Goal: Transaction & Acquisition: Purchase product/service

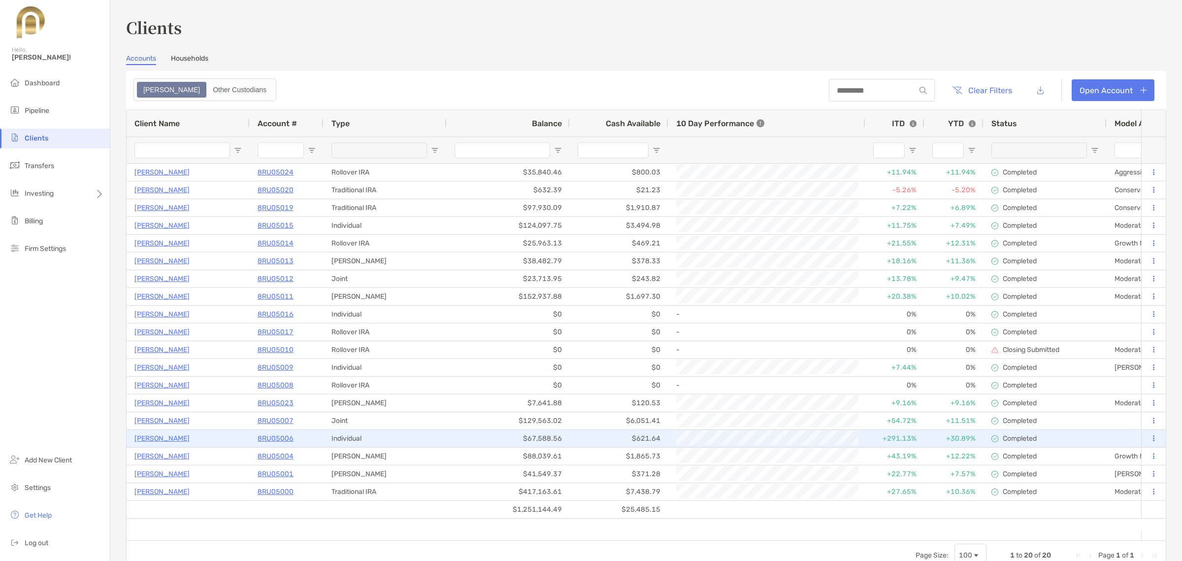
click at [280, 437] on p "8RU05006" at bounding box center [276, 438] width 36 height 12
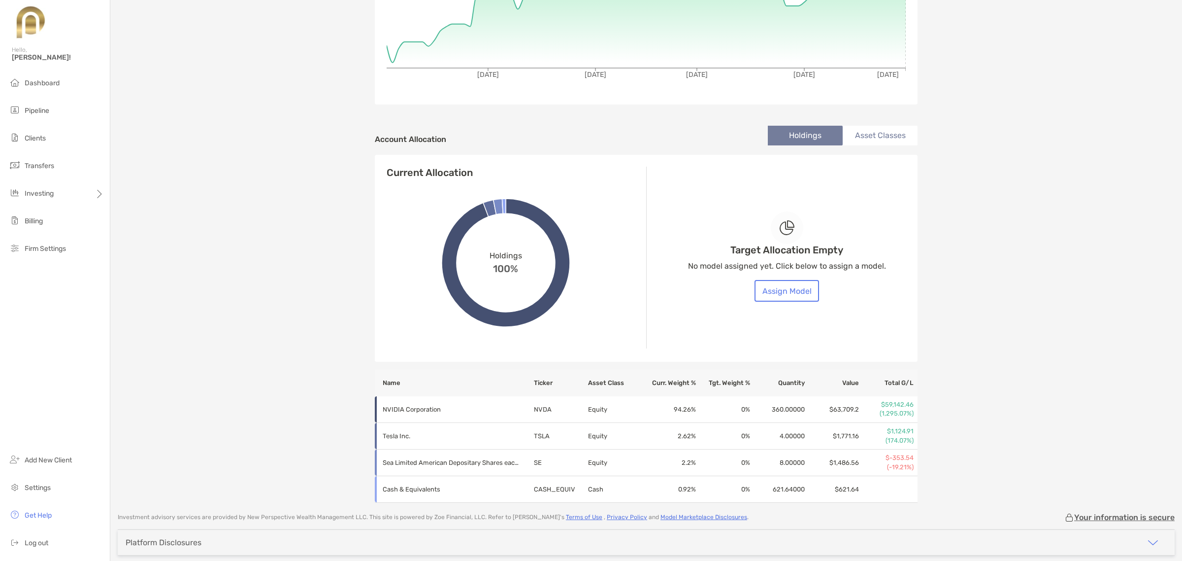
scroll to position [265, 0]
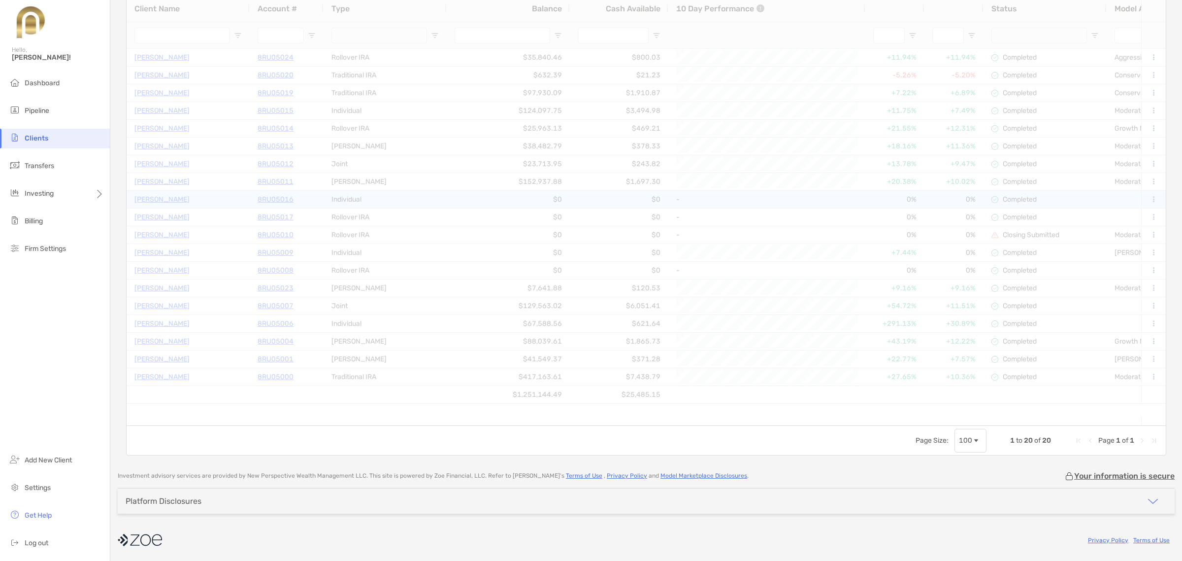
scroll to position [114, 0]
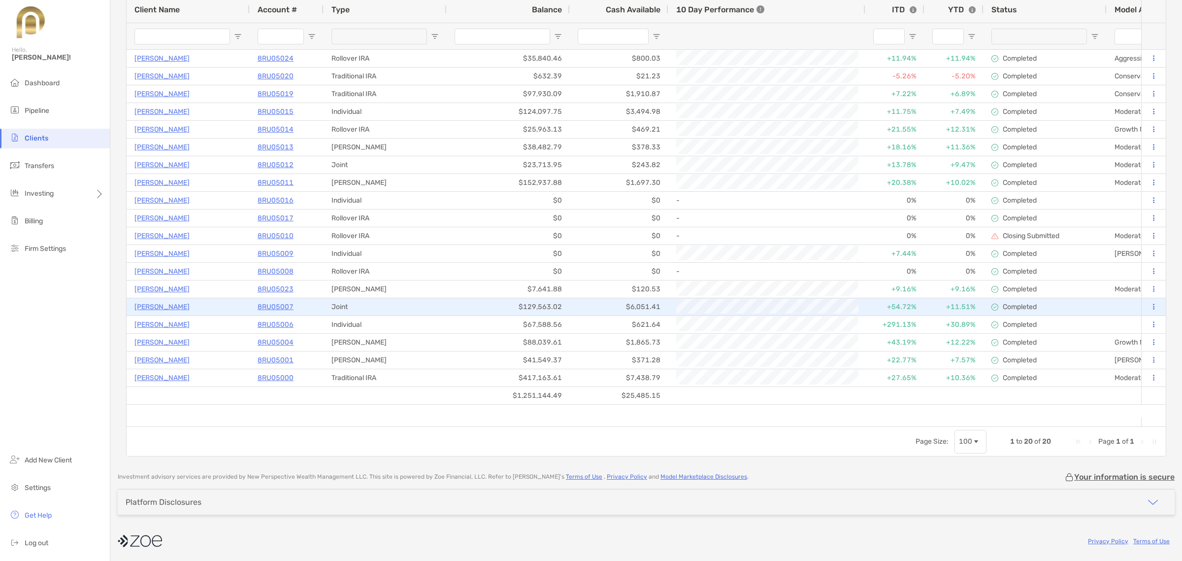
click at [278, 303] on p "8RU05007" at bounding box center [276, 307] width 36 height 12
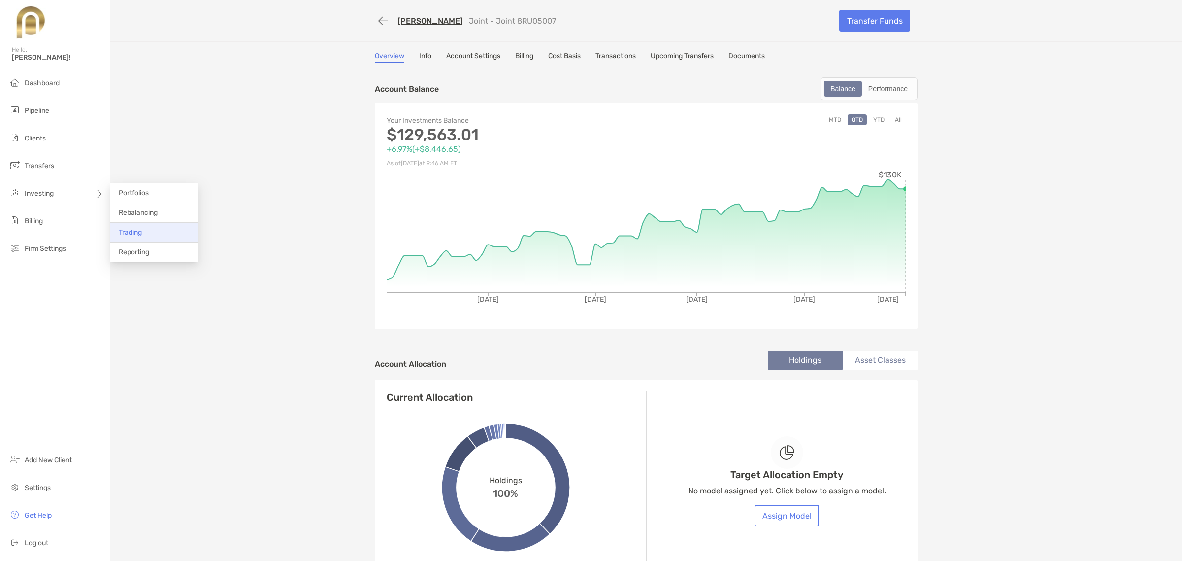
click at [127, 232] on span "Trading" at bounding box center [130, 232] width 23 height 8
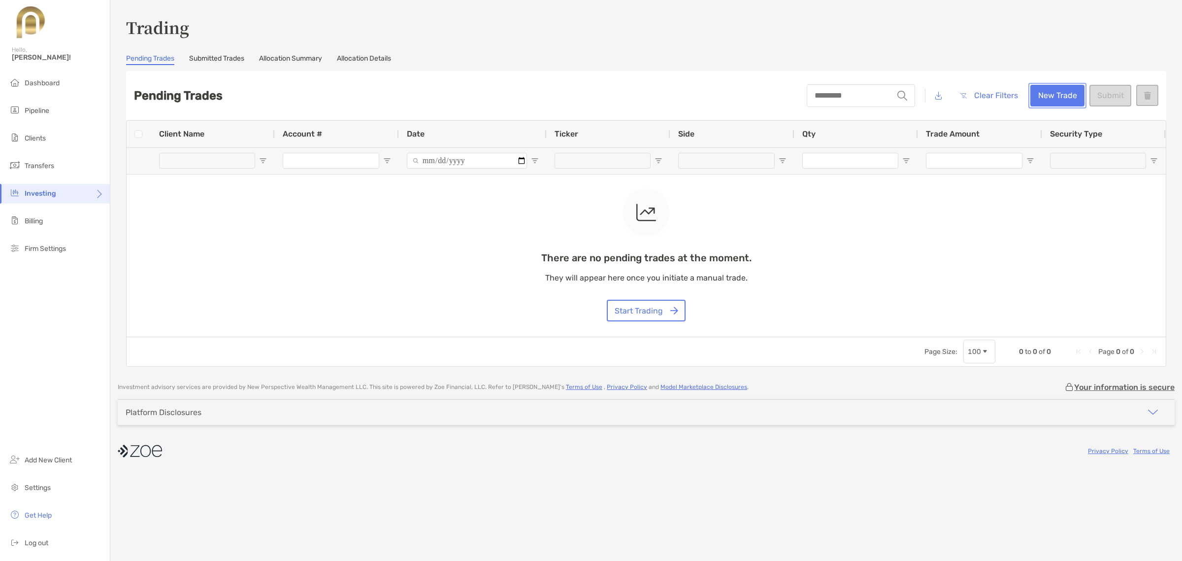
click at [1047, 94] on button "New Trade" at bounding box center [1058, 96] width 54 height 22
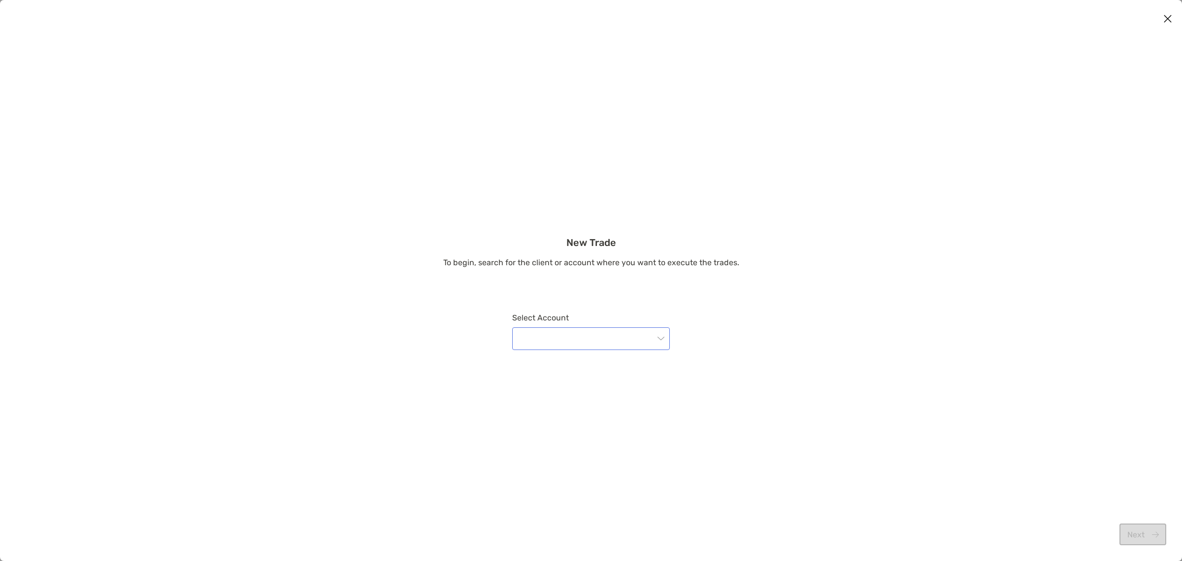
click at [595, 336] on input "modal" at bounding box center [586, 339] width 136 height 22
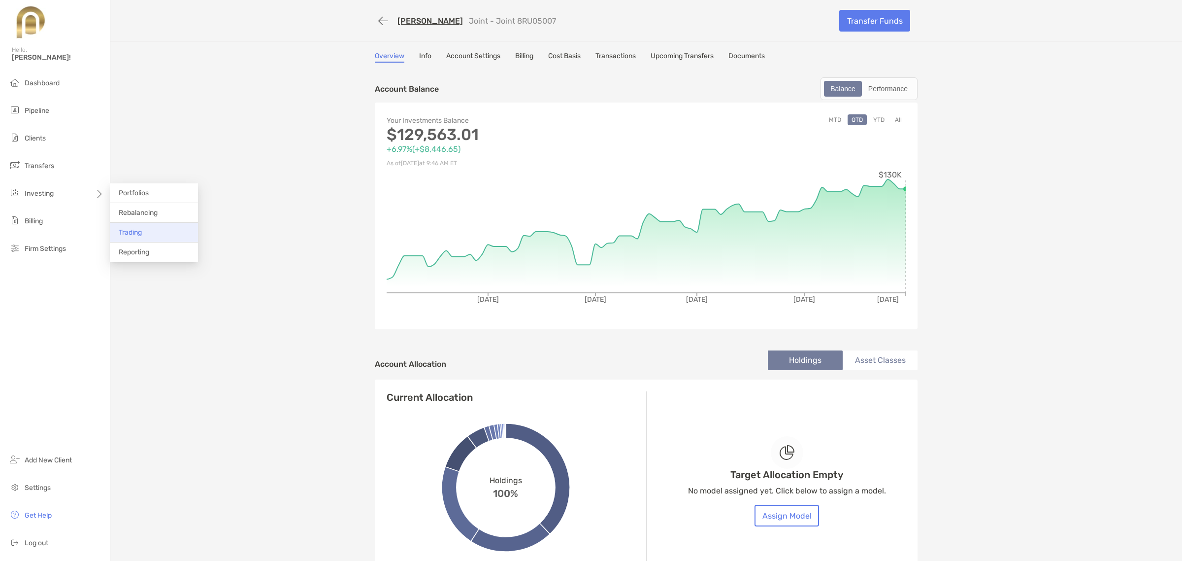
click at [124, 235] on span "Trading" at bounding box center [130, 232] width 23 height 8
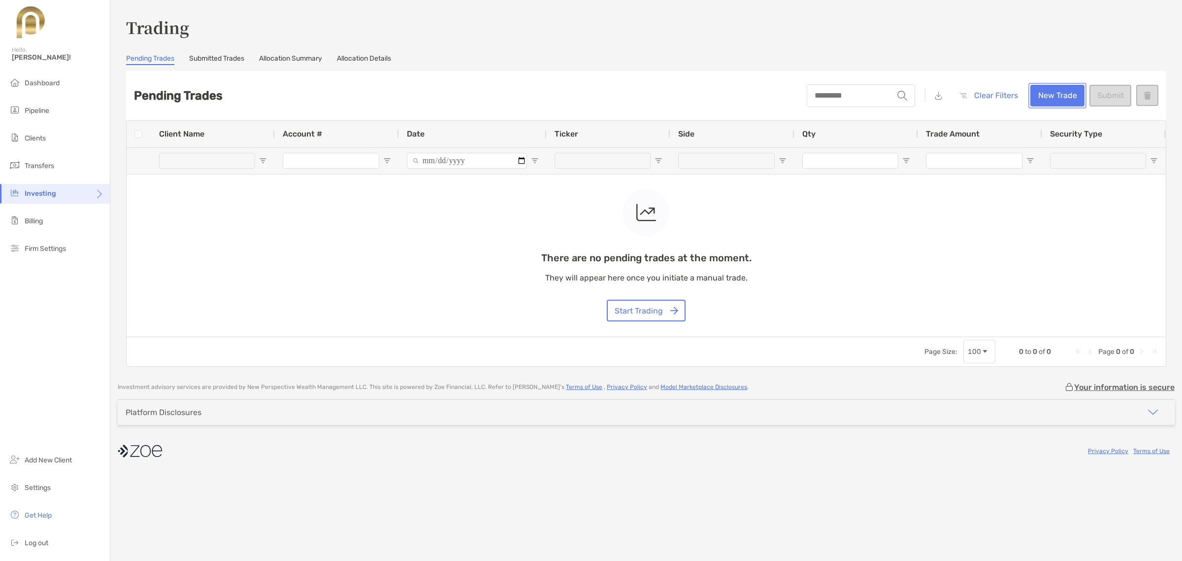
click at [1055, 88] on button "New Trade" at bounding box center [1058, 96] width 54 height 22
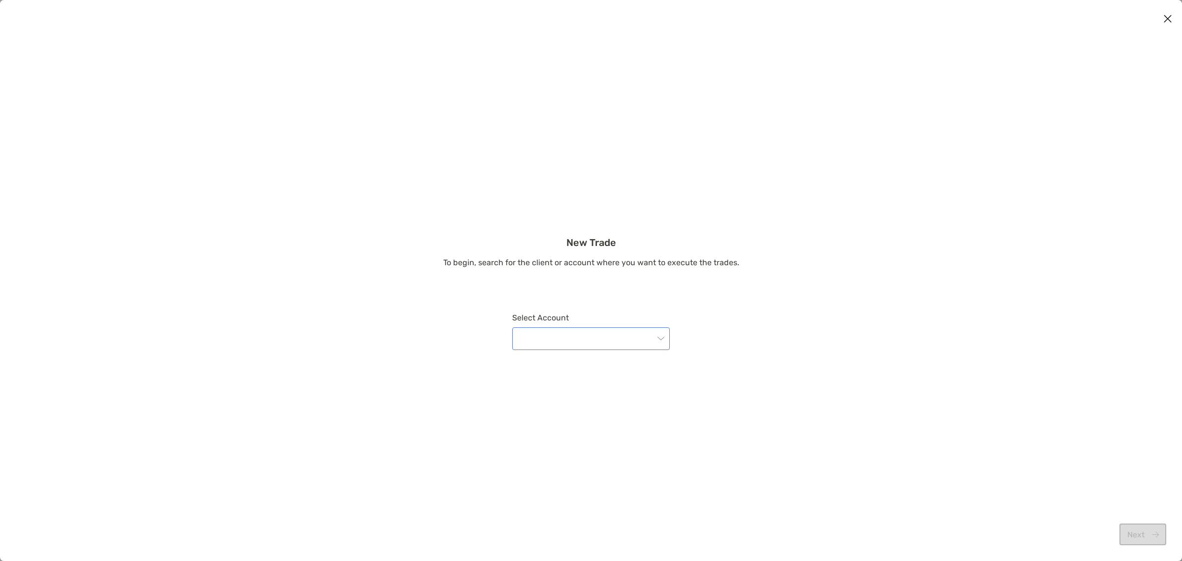
click at [595, 340] on input "modal" at bounding box center [586, 339] width 136 height 22
click at [587, 470] on div "8RU05007 - [PERSON_NAME]" at bounding box center [591, 475] width 142 height 12
click at [1141, 534] on button "Next" at bounding box center [1143, 534] width 47 height 22
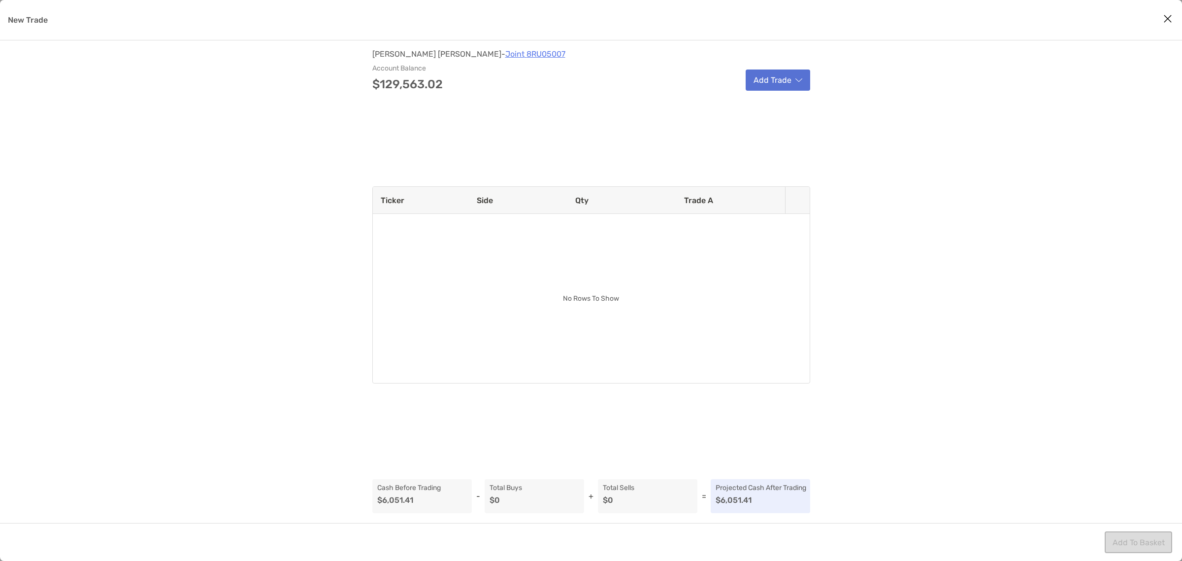
click at [786, 90] on button "Add Trade" at bounding box center [778, 79] width 65 height 21
click at [777, 129] on div "Buy" at bounding box center [805, 130] width 116 height 25
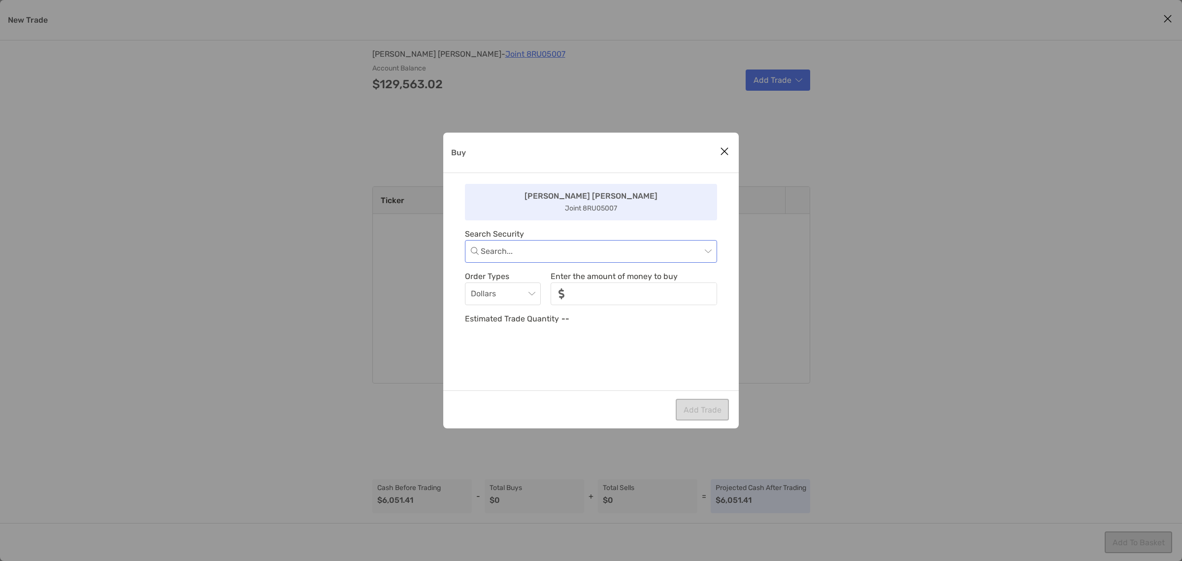
click at [639, 250] on input "Buy" at bounding box center [591, 251] width 221 height 22
type input "***"
click at [503, 284] on div "VOO - Vanguard S&P 500 ETF" at bounding box center [591, 278] width 236 height 12
click at [585, 301] on input "noSymbolCurrency" at bounding box center [644, 293] width 143 height 21
type input "*****"
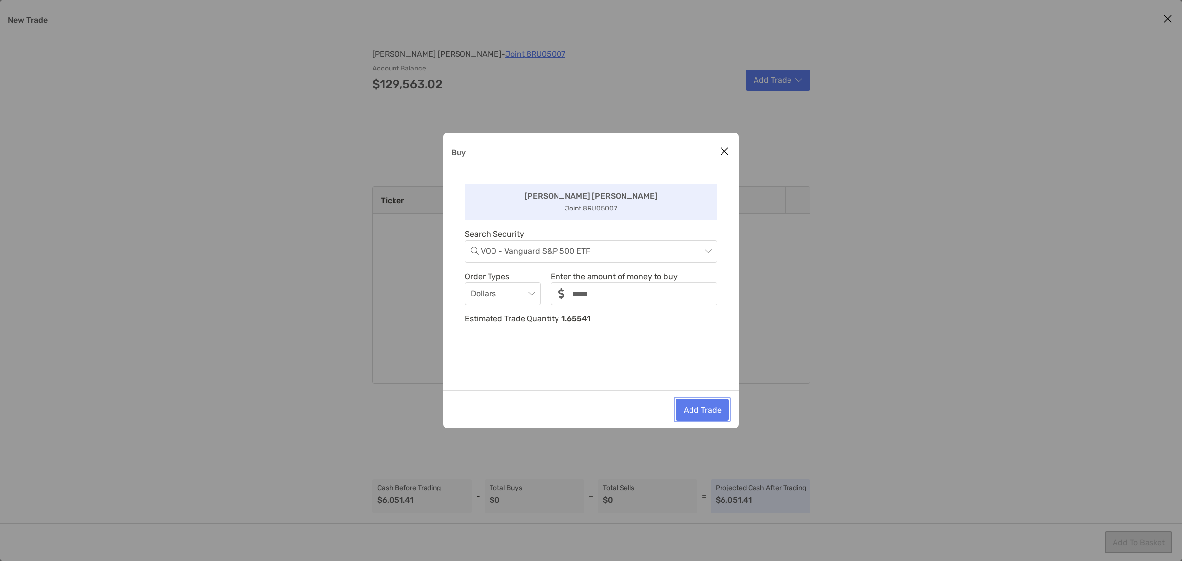
click at [701, 407] on button "Add Trade" at bounding box center [702, 410] width 53 height 22
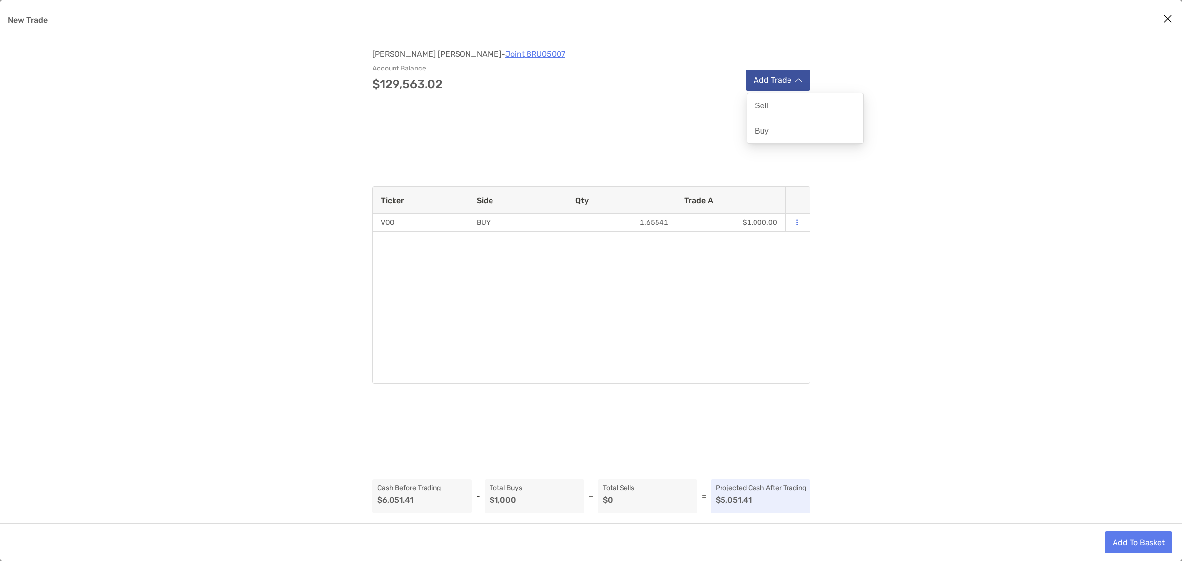
click at [802, 79] on button "Add Trade" at bounding box center [778, 79] width 65 height 21
click at [783, 129] on div "Buy" at bounding box center [805, 130] width 116 height 25
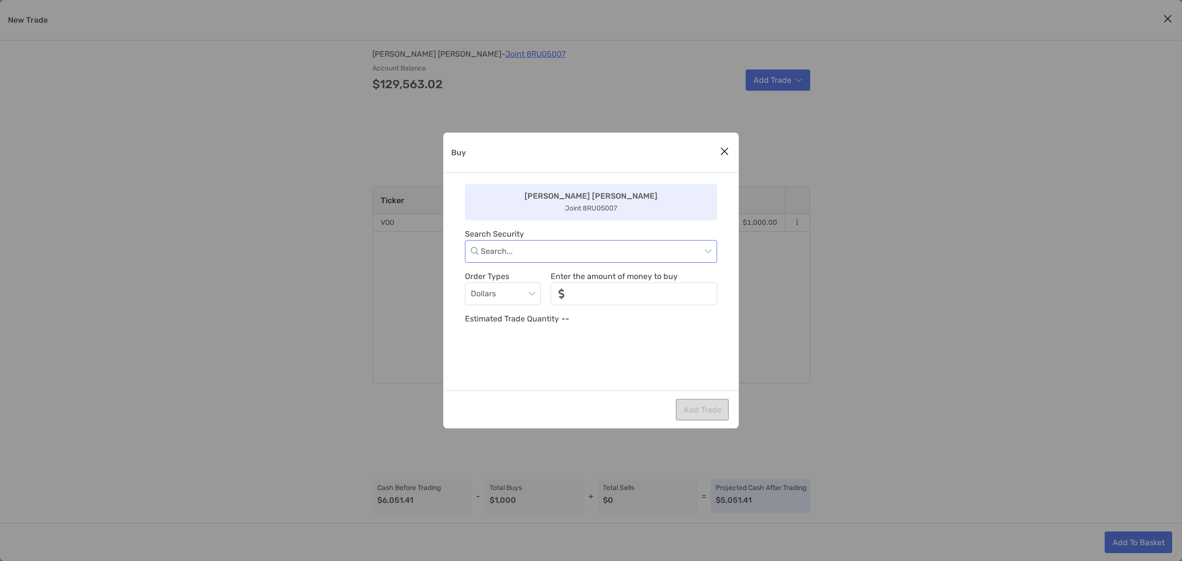
click at [673, 250] on input "Buy" at bounding box center [591, 251] width 221 height 22
type input "***"
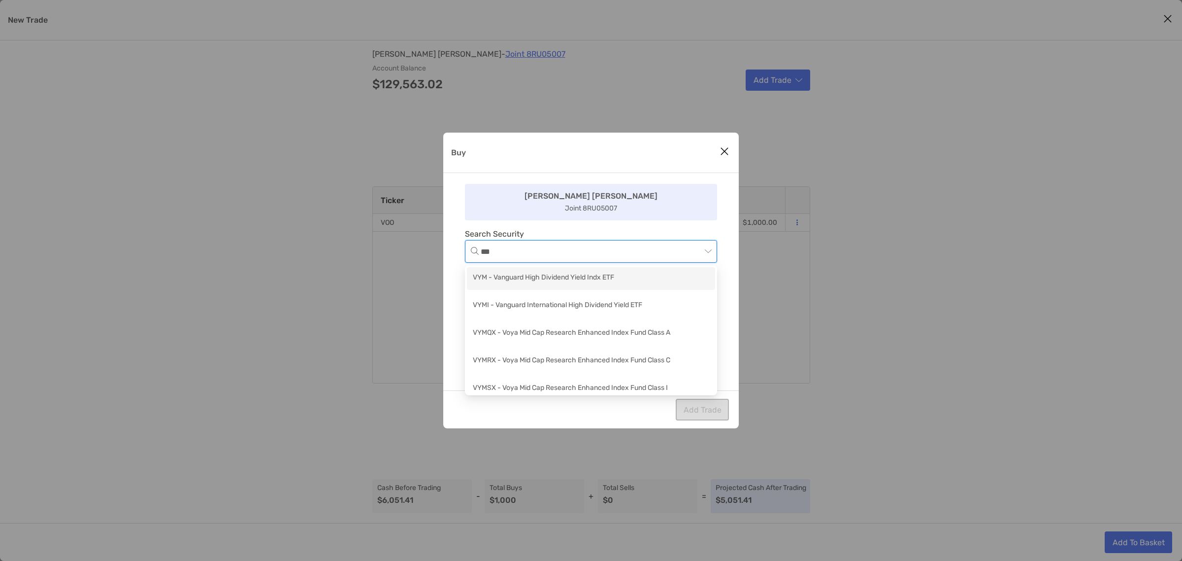
click at [595, 280] on div "VYM - Vanguard High Dividend Yield Indx ETF" at bounding box center [591, 278] width 236 height 12
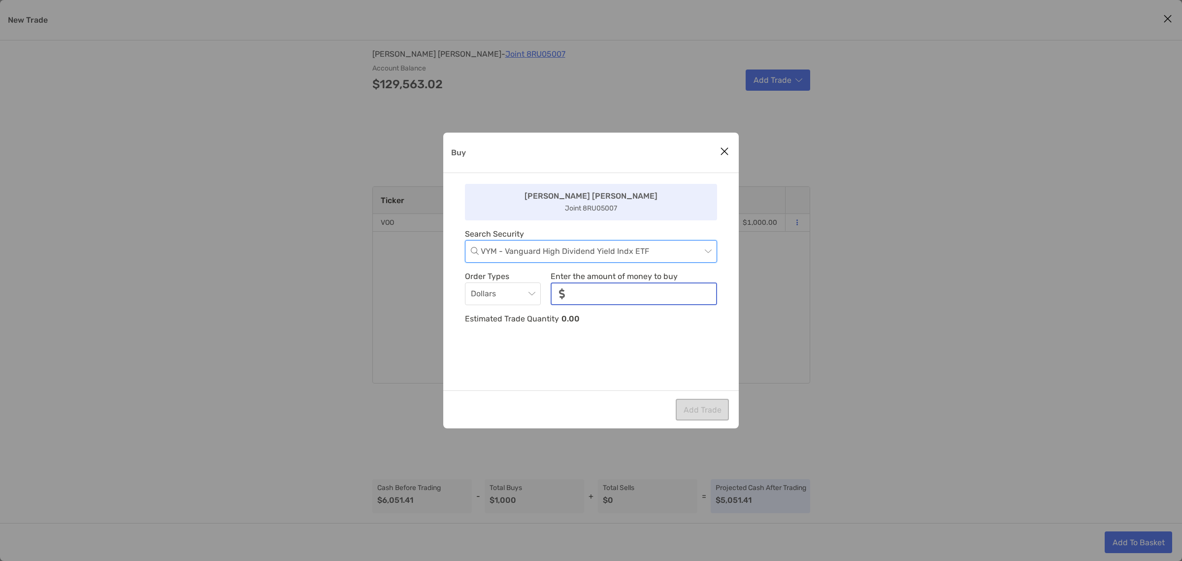
click at [610, 287] on input "noSymbolCurrency" at bounding box center [644, 293] width 143 height 21
type input "*****"
click at [707, 410] on button "Add Trade" at bounding box center [702, 410] width 53 height 22
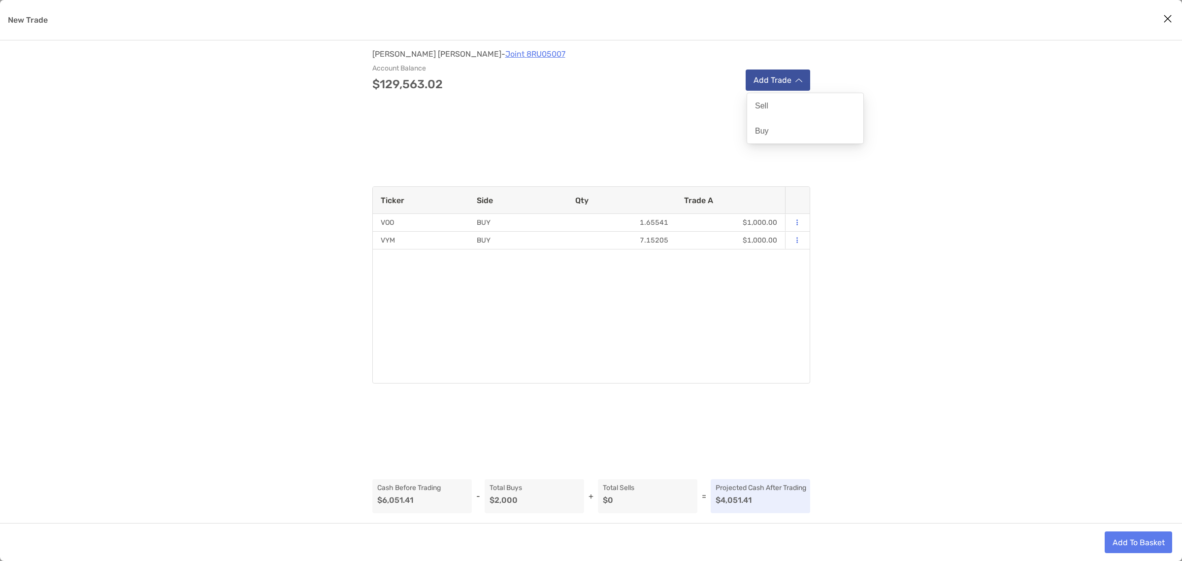
click at [767, 82] on button "Add Trade" at bounding box center [778, 79] width 65 height 21
click at [791, 126] on div "Buy" at bounding box center [805, 130] width 116 height 25
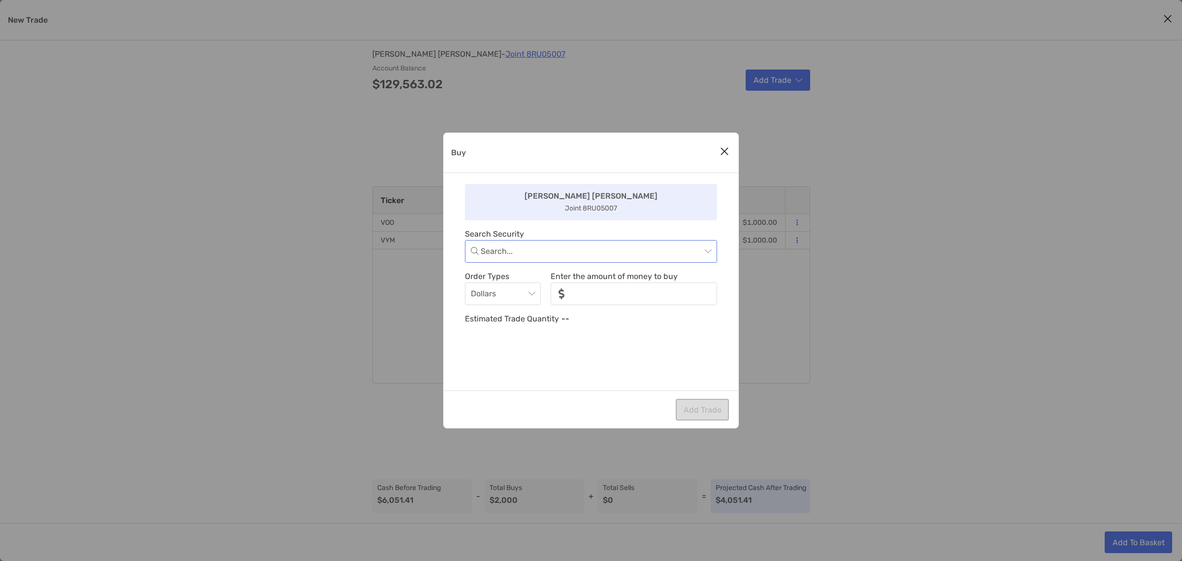
click at [579, 252] on input "Buy" at bounding box center [591, 251] width 221 height 22
type input "*"
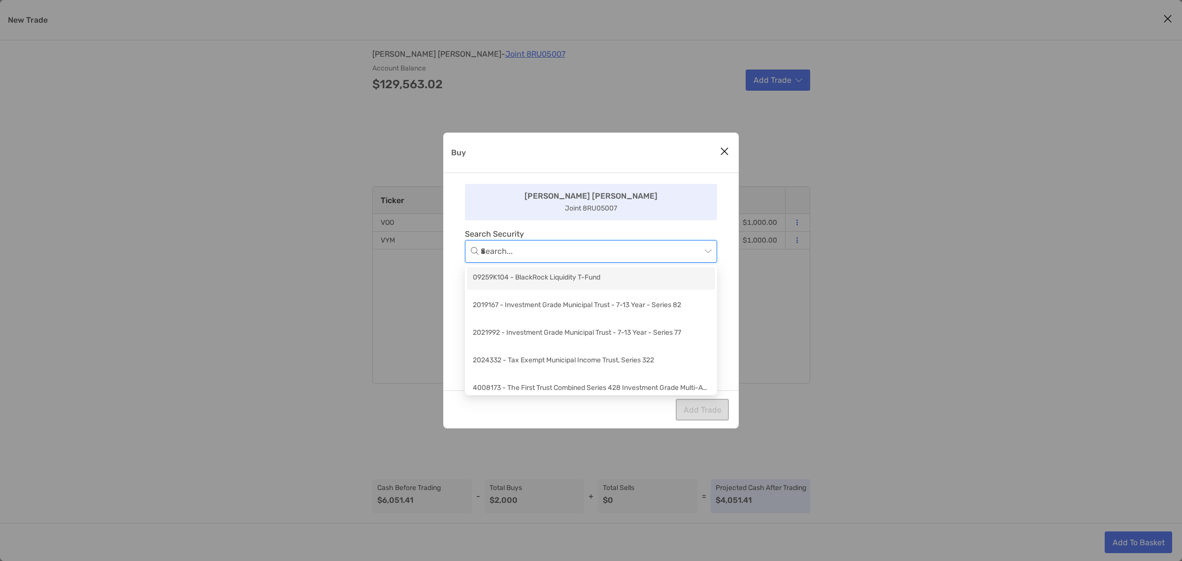
type input "**"
click at [568, 276] on div "VB - Vanguard Small Cap ETF" at bounding box center [591, 278] width 236 height 12
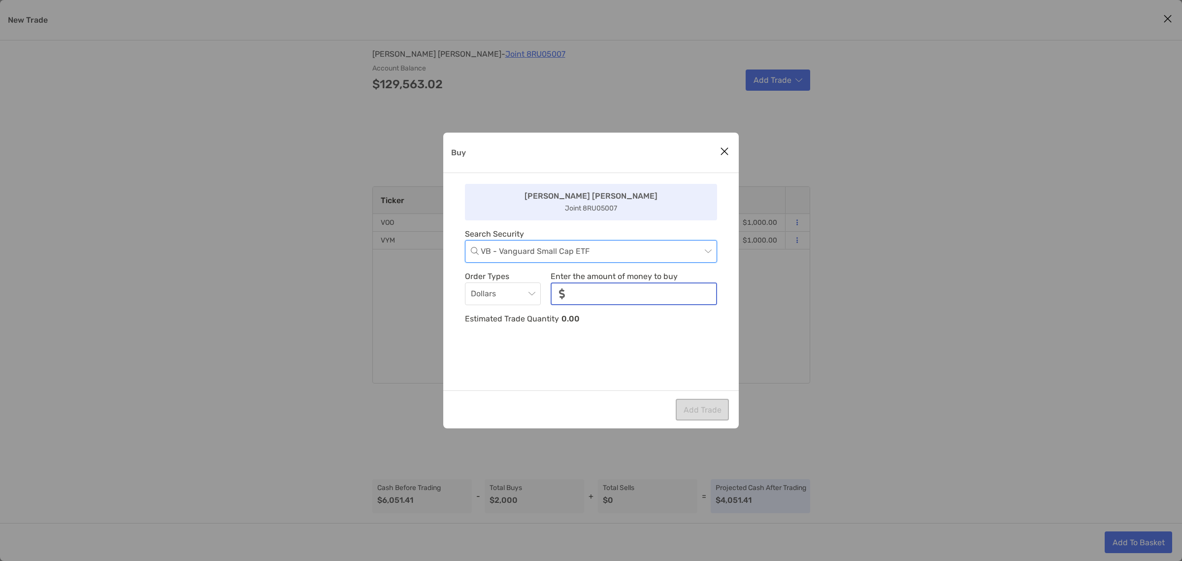
click at [639, 297] on input "noSymbolCurrency" at bounding box center [644, 293] width 143 height 21
type input "***"
click at [705, 412] on button "Add Trade" at bounding box center [702, 410] width 53 height 22
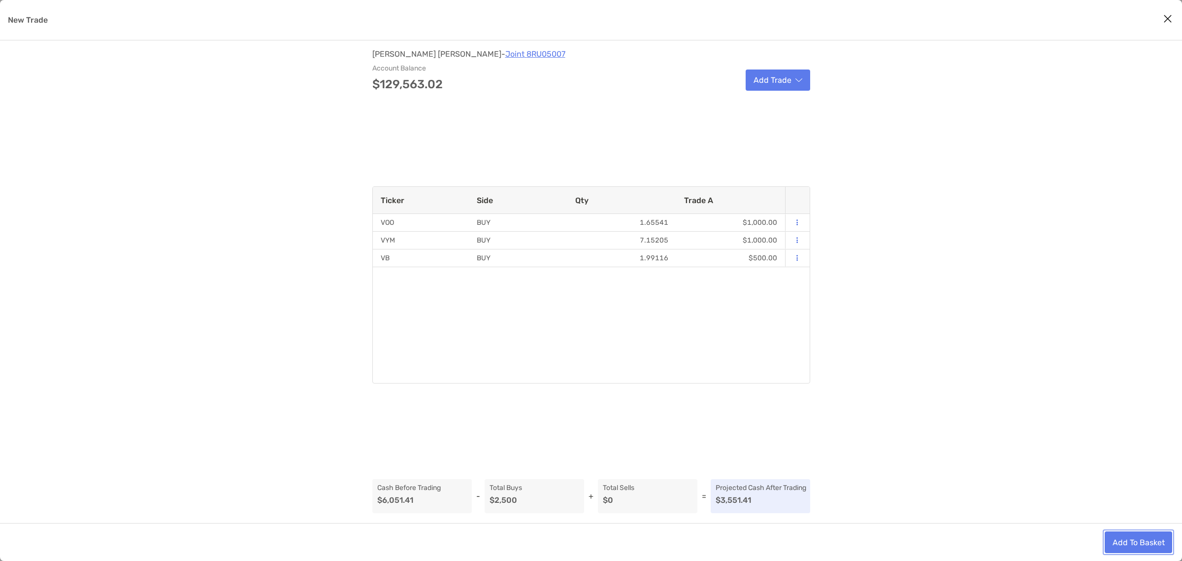
click at [1117, 538] on button "Add To Basket" at bounding box center [1138, 542] width 67 height 22
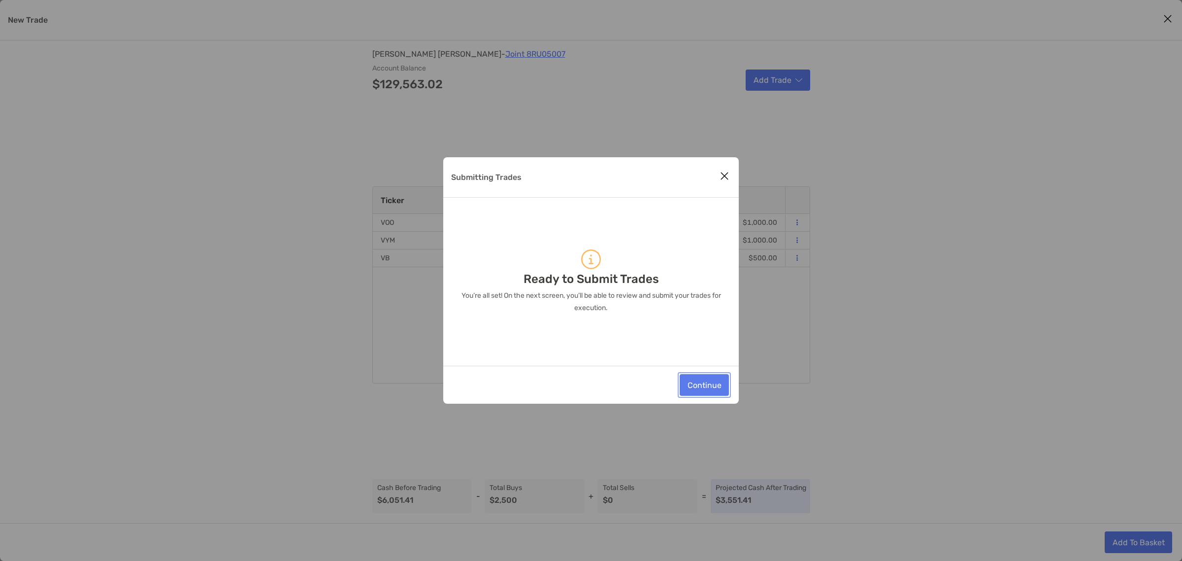
click at [708, 383] on button "Continue" at bounding box center [704, 385] width 49 height 22
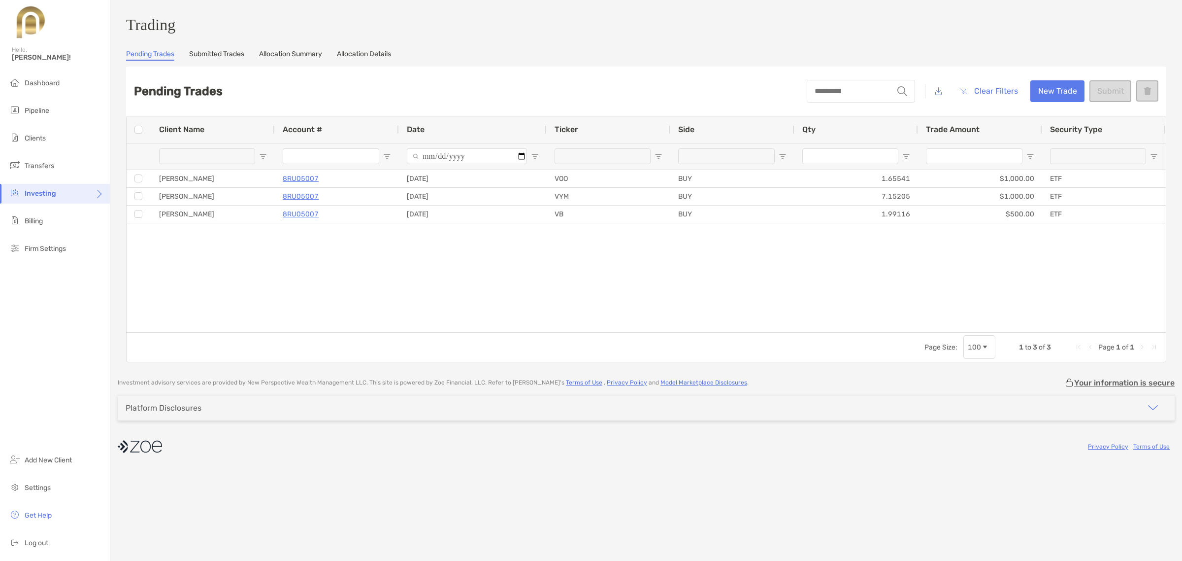
click at [774, 245] on div "[PERSON_NAME] 8RU05007 [DATE] VOO BUY 1.65541 $1,000.00 ETF [PERSON_NAME] 8RU05…" at bounding box center [647, 251] width 1040 height 162
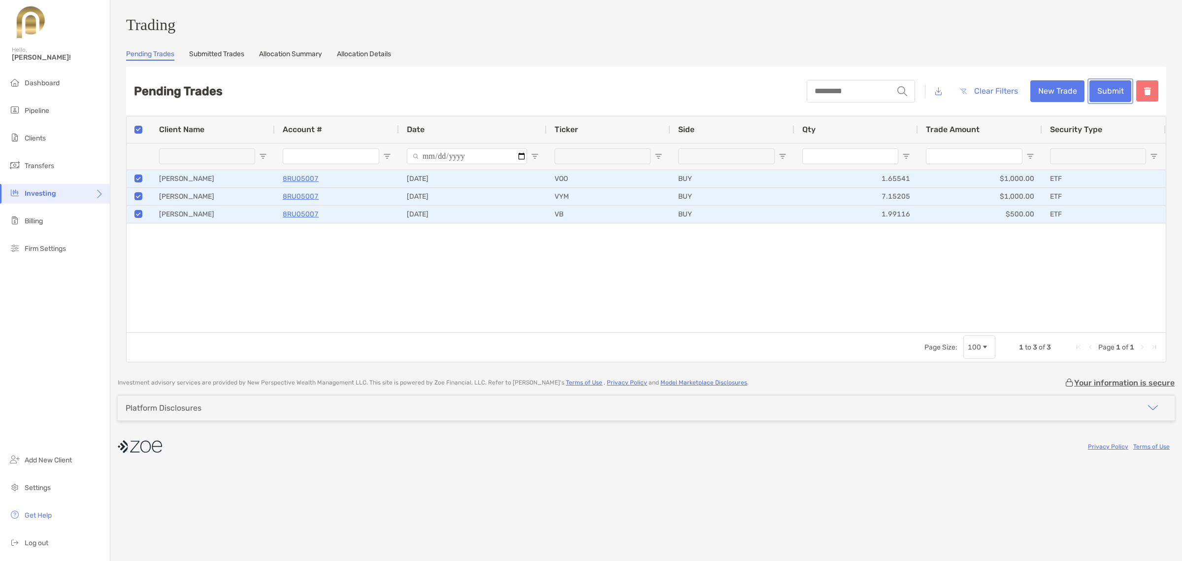
click at [1117, 94] on button "Submit" at bounding box center [1111, 91] width 42 height 22
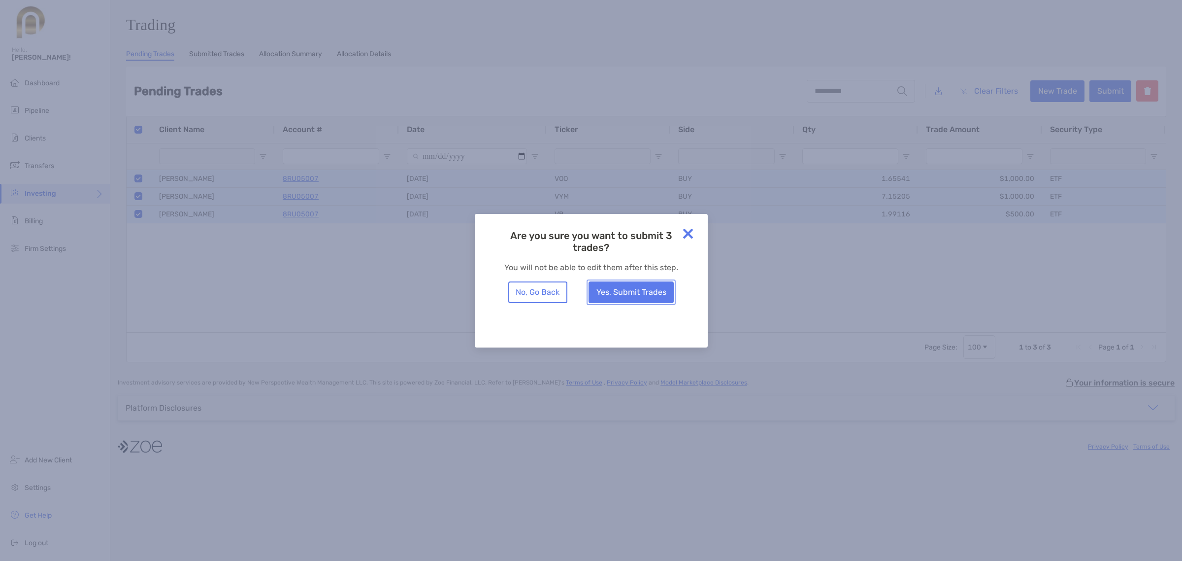
click at [648, 292] on button "Yes, Submit Trades" at bounding box center [631, 292] width 85 height 22
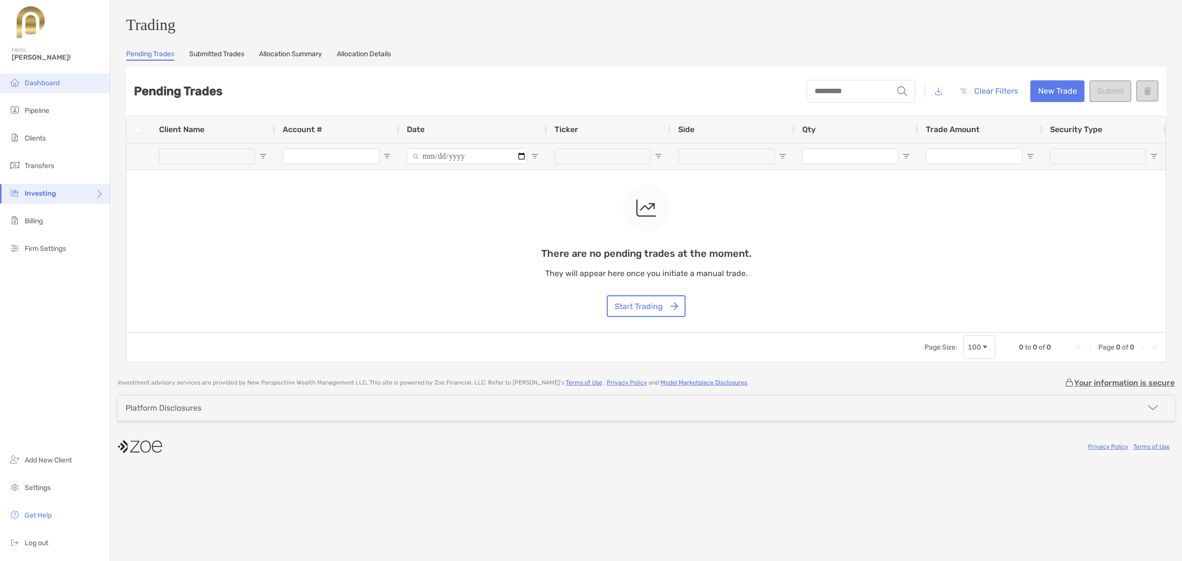
click at [50, 79] on span "Dashboard" at bounding box center [42, 83] width 35 height 8
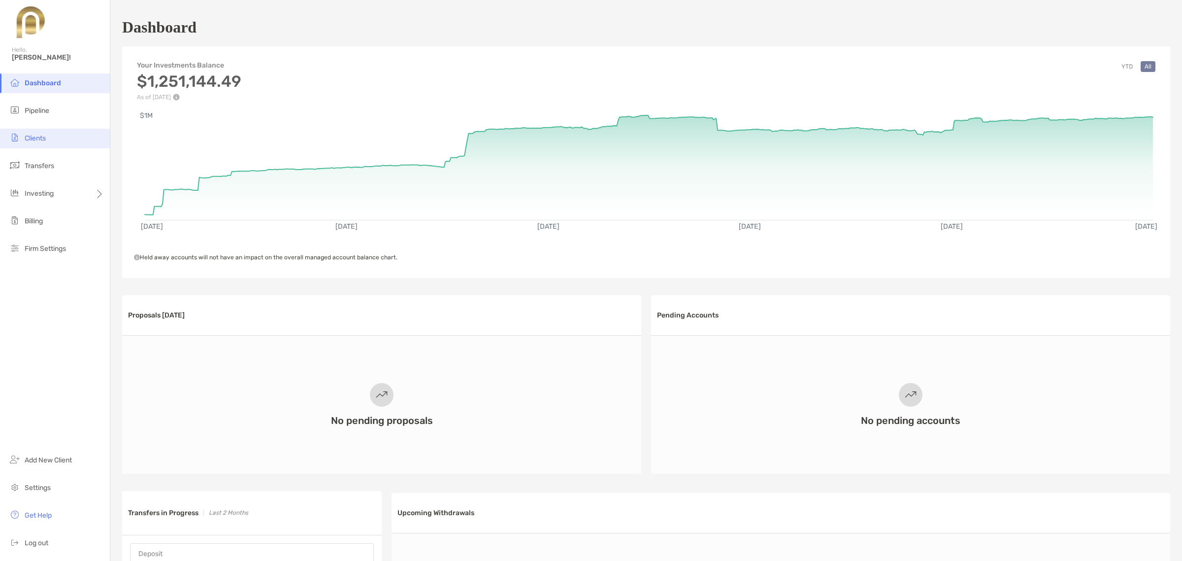
click at [43, 141] on li "Clients" at bounding box center [55, 139] width 110 height 20
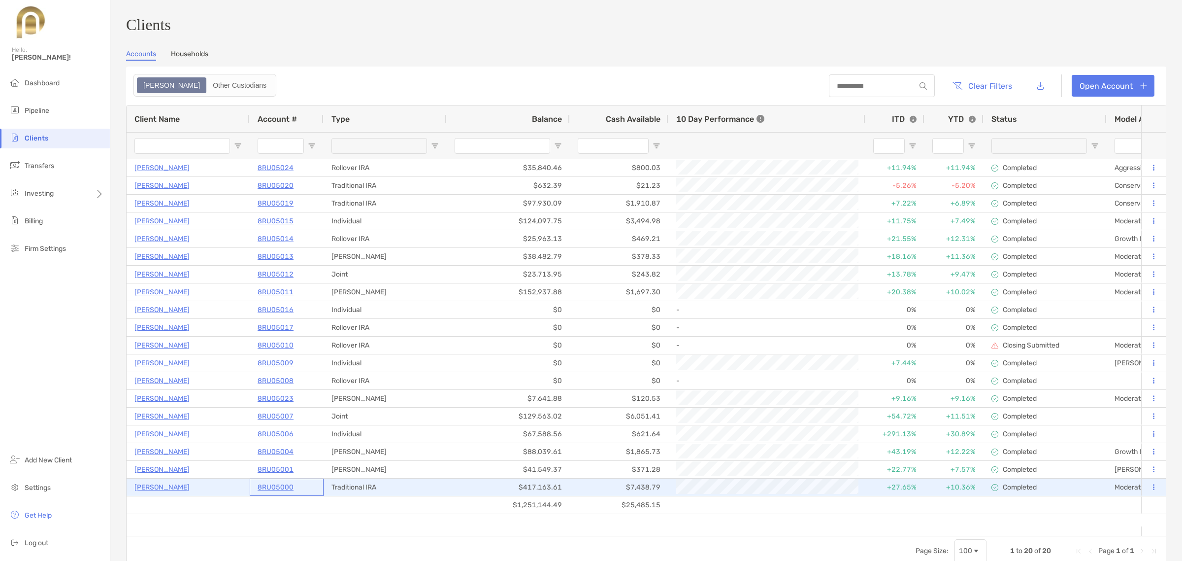
click at [264, 488] on p "8RU05000" at bounding box center [276, 487] width 36 height 12
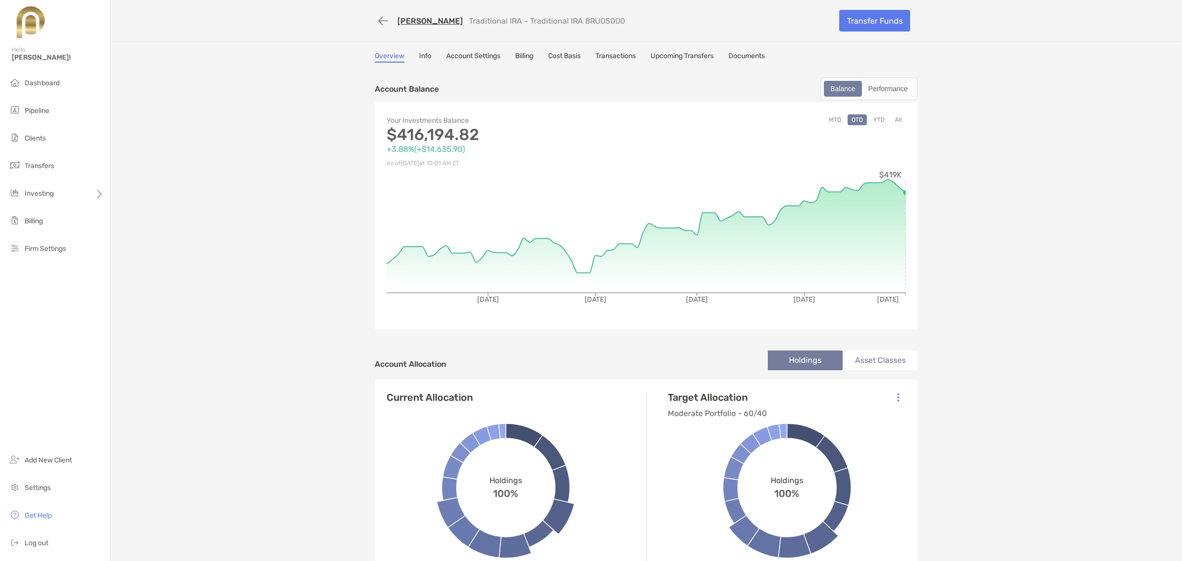
click at [876, 121] on button "YTD" at bounding box center [879, 119] width 19 height 11
click at [890, 90] on div "Performance" at bounding box center [888, 89] width 50 height 14
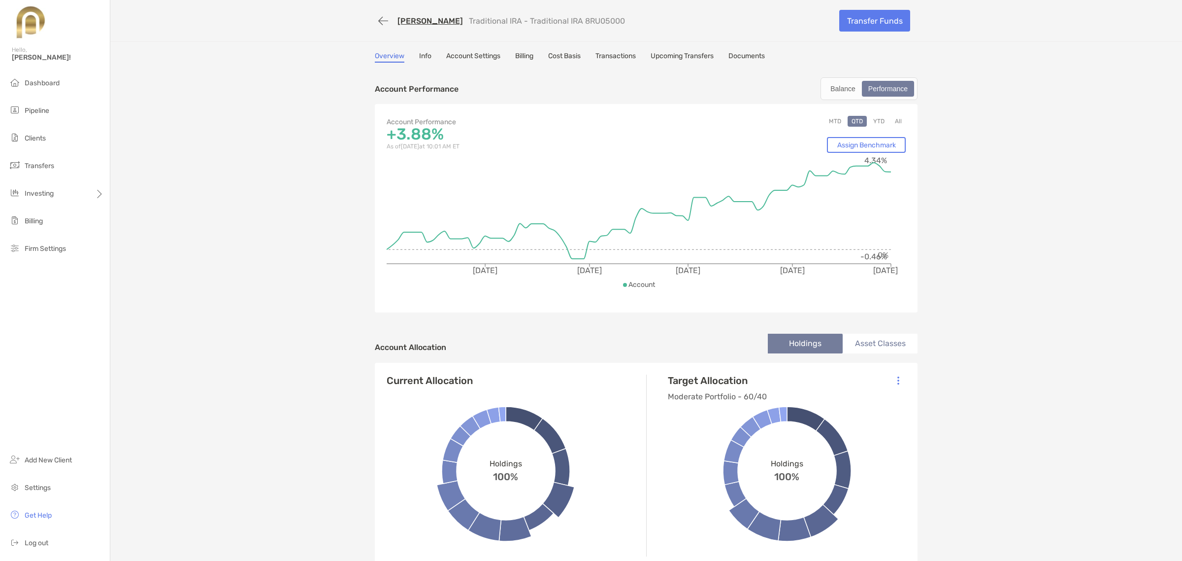
click at [873, 119] on button "YTD" at bounding box center [879, 121] width 19 height 11
click at [896, 122] on button "All" at bounding box center [898, 121] width 15 height 11
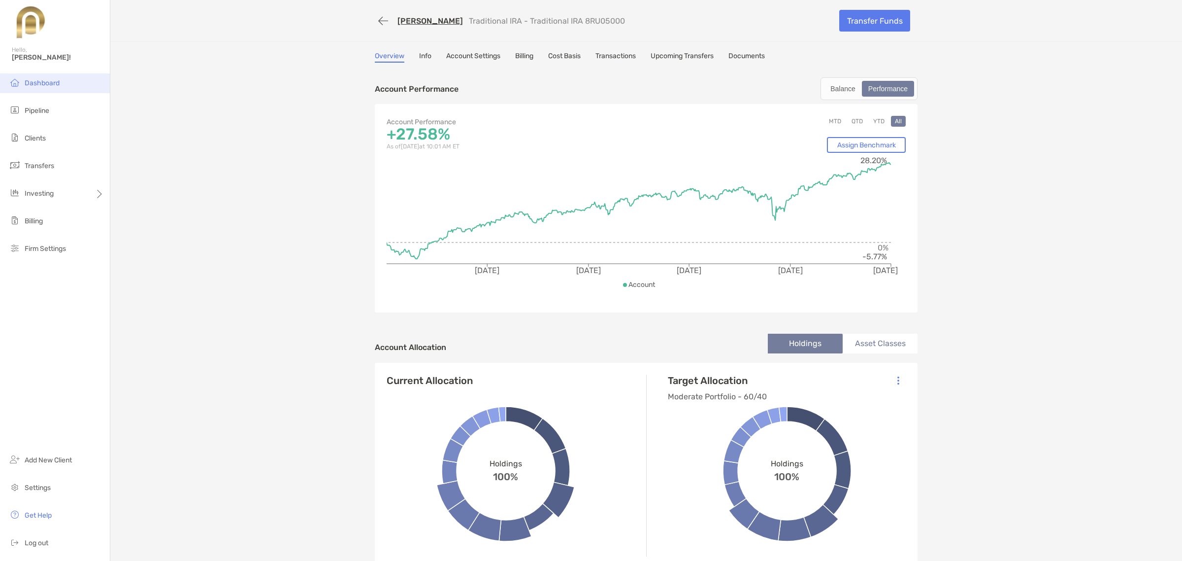
click at [47, 84] on span "Dashboard" at bounding box center [42, 83] width 35 height 8
